Goal: Task Accomplishment & Management: Manage account settings

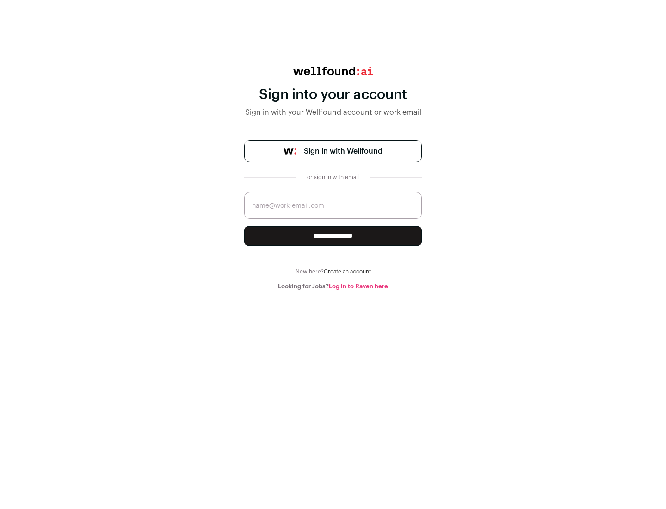
click at [343, 151] on span "Sign in with Wellfound" at bounding box center [343, 151] width 79 height 11
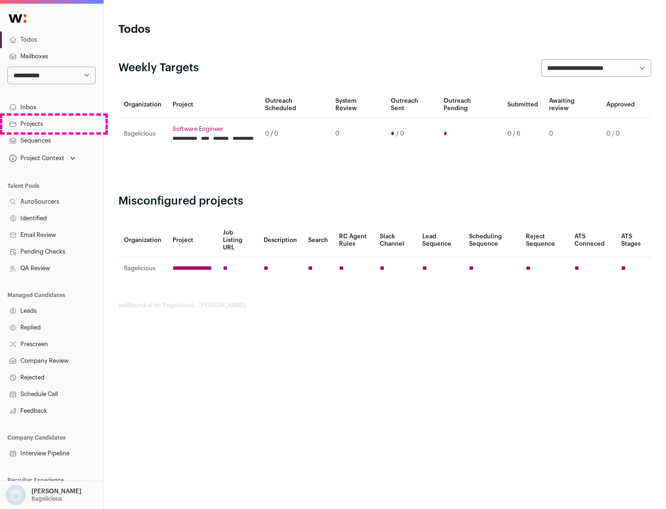
click at [51, 124] on link "Projects" at bounding box center [51, 124] width 103 height 17
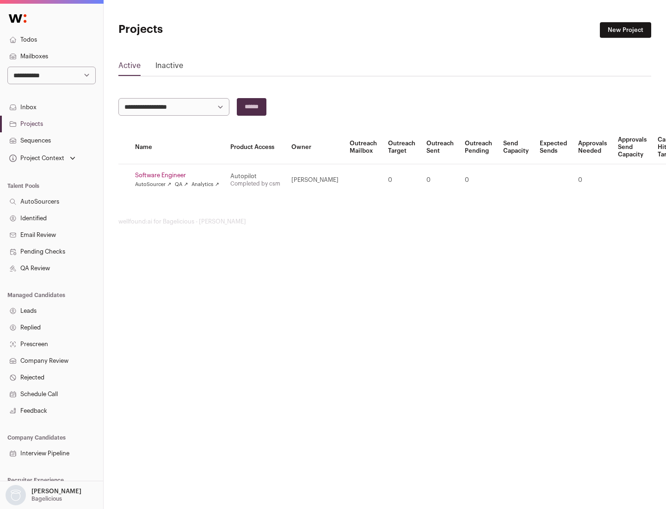
click at [180, 175] on link "Software Engineer" at bounding box center [177, 175] width 84 height 7
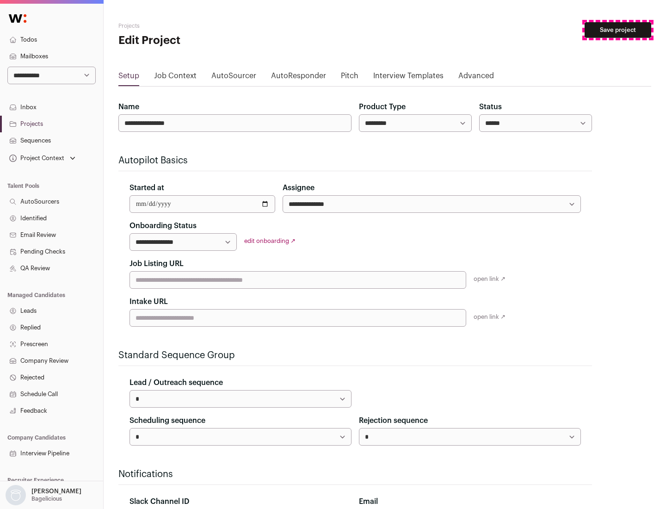
click at [618, 30] on button "Save project" at bounding box center [618, 30] width 67 height 16
